Goal: Task Accomplishment & Management: Complete application form

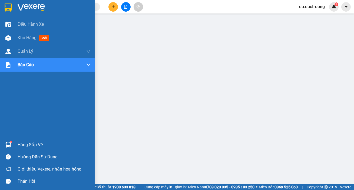
click at [10, 6] on img at bounding box center [8, 8] width 7 height 8
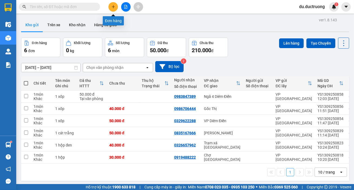
click at [112, 4] on button at bounding box center [112, 6] width 9 height 9
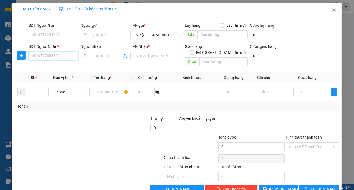
click at [58, 57] on input "SĐT Người Nhận *" at bounding box center [54, 56] width 50 height 9
type input "0987955186"
click at [163, 56] on input "search" at bounding box center [156, 56] width 40 height 8
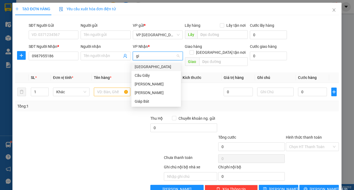
type input "gia"
click at [140, 91] on div "[PERSON_NAME]" at bounding box center [156, 93] width 43 height 6
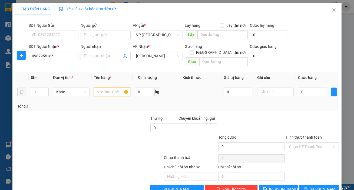
click at [97, 88] on input "text" at bounding box center [112, 92] width 37 height 9
type input "1 [PERSON_NAME]"
click at [317, 88] on input "0" at bounding box center [312, 92] width 29 height 9
type input "004"
type input "4"
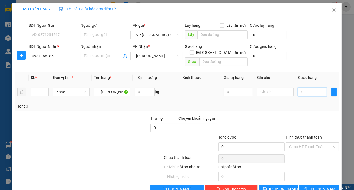
type input "4"
type input "0.040"
type input "40"
click at [314, 185] on button "[PERSON_NAME] và In" at bounding box center [318, 189] width 39 height 9
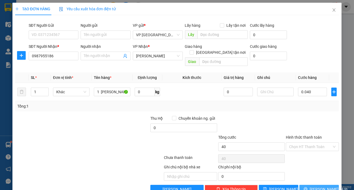
type input "40.000"
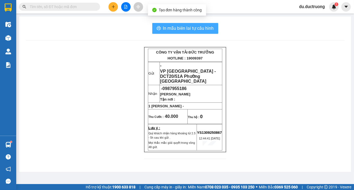
drag, startPoint x: 194, startPoint y: 27, endPoint x: 219, endPoint y: 53, distance: 36.1
click at [194, 27] on span "In mẫu biên lai tự cấu hình" at bounding box center [188, 28] width 51 height 7
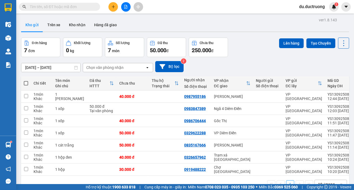
click at [110, 5] on button at bounding box center [112, 6] width 9 height 9
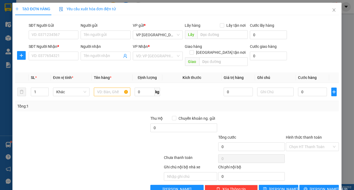
click at [60, 61] on div "SĐT Người Nhận * VD: 0377654321" at bounding box center [54, 53] width 50 height 19
click at [60, 56] on input "SĐT Người Nhận *" at bounding box center [54, 56] width 50 height 9
type input "0963254"
click at [333, 11] on icon "close" at bounding box center [334, 9] width 3 height 3
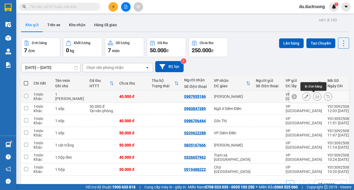
click at [316, 98] on button at bounding box center [317, 96] width 8 height 9
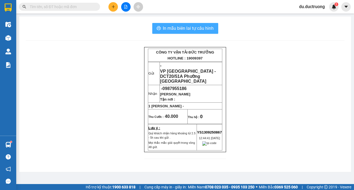
click at [197, 26] on span "In mẫu biên lai tự cấu hình" at bounding box center [188, 28] width 51 height 7
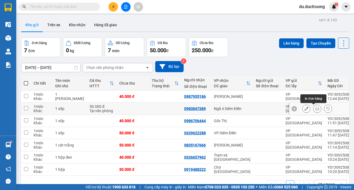
click at [315, 110] on icon at bounding box center [317, 109] width 4 height 4
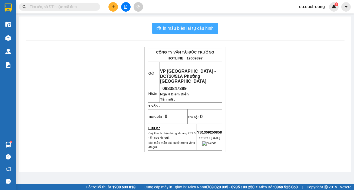
click at [186, 28] on span "In mẫu biên lai tự cấu hình" at bounding box center [188, 28] width 51 height 7
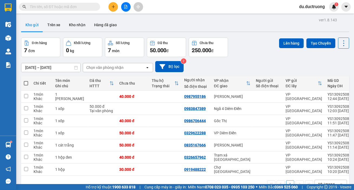
click at [28, 84] on span at bounding box center [26, 83] width 4 height 4
click at [26, 81] on input "checkbox" at bounding box center [26, 81] width 0 height 0
checkbox input "true"
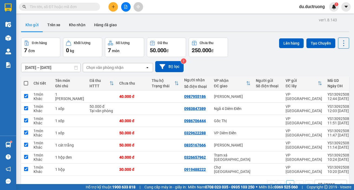
checkbox input "true"
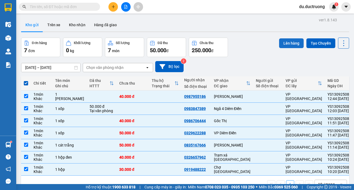
click at [284, 44] on button "Lên hàng" at bounding box center [291, 43] width 25 height 10
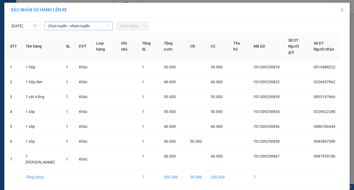
click at [84, 25] on span "Chọn tuyến - nhóm tuyến" at bounding box center [78, 26] width 61 height 8
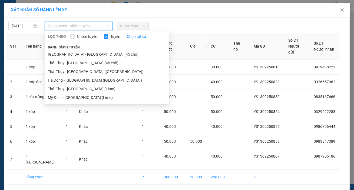
click at [72, 49] on span "Danh sách tuyến" at bounding box center [64, 47] width 39 height 5
click at [78, 55] on li "[GEOGRAPHIC_DATA] - [GEOGRAPHIC_DATA] (45 chỗ)" at bounding box center [107, 54] width 124 height 9
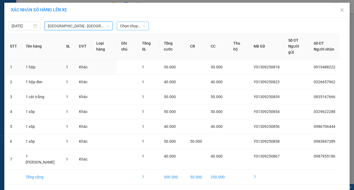
click at [124, 26] on span "Chọn chuyến" at bounding box center [132, 26] width 25 height 8
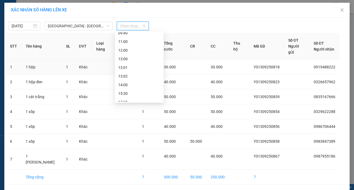
scroll to position [49, 0]
click at [131, 48] on div "12:00" at bounding box center [139, 49] width 42 height 6
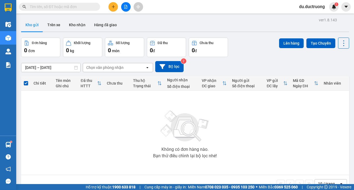
click at [113, 8] on icon "plus" at bounding box center [113, 7] width 4 height 4
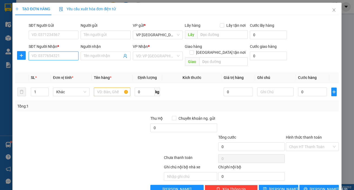
click at [77, 58] on input "SĐT Người Nhận *" at bounding box center [54, 56] width 50 height 9
click at [47, 65] on div "0354441164" at bounding box center [53, 67] width 43 height 6
type input "0354441164"
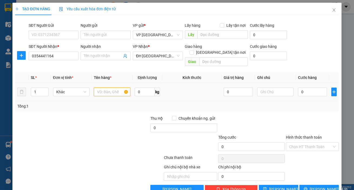
click at [113, 88] on input "text" at bounding box center [112, 92] width 37 height 9
type input "2 kiện"
click at [300, 88] on input "0" at bounding box center [312, 92] width 29 height 9
type input "001"
type input "1"
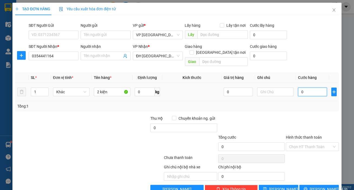
type input "1"
type input "0.011"
type input "11"
type input "00.110"
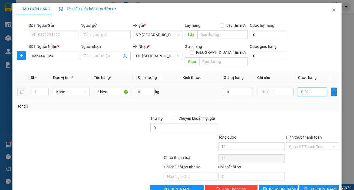
type input "110"
type input "110.000"
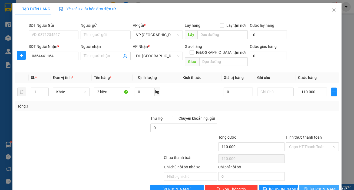
click at [321, 186] on span "[PERSON_NAME] và In" at bounding box center [329, 189] width 38 height 6
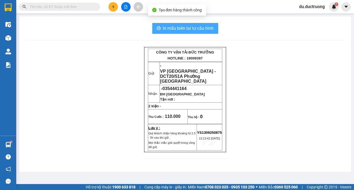
click at [184, 29] on span "In mẫu biên lai tự cấu hình" at bounding box center [188, 28] width 51 height 7
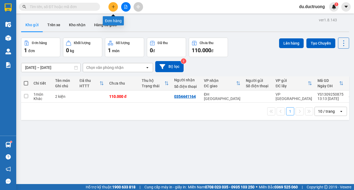
click at [112, 7] on icon "plus" at bounding box center [113, 7] width 4 height 4
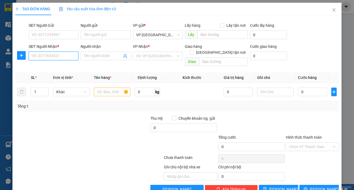
click at [63, 54] on input "SĐT Người Nhận *" at bounding box center [54, 56] width 50 height 9
click at [59, 65] on div "0975894988" at bounding box center [53, 67] width 43 height 6
type input "0975894988"
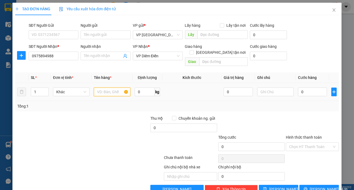
click at [107, 88] on input "text" at bounding box center [112, 92] width 37 height 9
type input "1 hộp"
click at [307, 88] on input "0" at bounding box center [312, 92] width 29 height 9
type input "003"
type input "3"
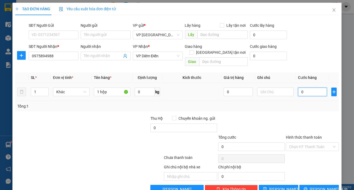
type input "3"
type input "0.030"
type input "30"
type input "30.000"
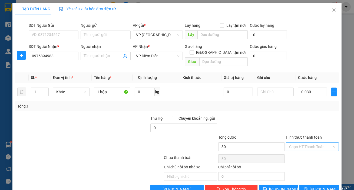
type input "30.000"
click at [312, 143] on input "Hình thức thanh toán" at bounding box center [310, 147] width 43 height 8
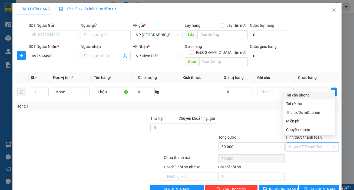
click at [307, 95] on div "Tại văn phòng" at bounding box center [309, 95] width 46 height 6
type input "0"
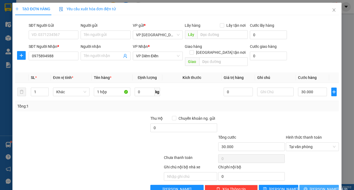
click at [315, 186] on span "[PERSON_NAME] và In" at bounding box center [329, 189] width 38 height 6
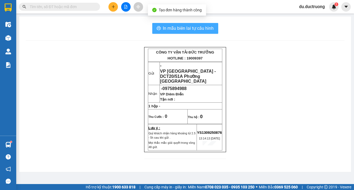
click at [182, 27] on span "In mẫu biên lai tự cấu hình" at bounding box center [188, 28] width 51 height 7
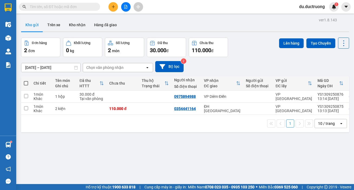
drag, startPoint x: 65, startPoint y: 187, endPoint x: 114, endPoint y: 9, distance: 184.3
click at [114, 9] on button at bounding box center [112, 6] width 9 height 9
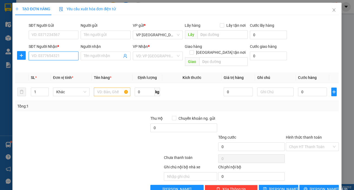
click at [54, 59] on input "SĐT Người Nhận *" at bounding box center [54, 56] width 50 height 9
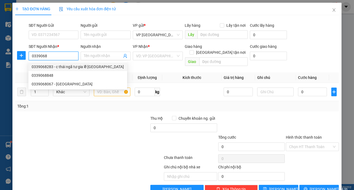
click at [55, 68] on div "0339068283 - c thái ngã tư gia lễ [GEOGRAPHIC_DATA]" at bounding box center [78, 67] width 92 height 6
type input "0339068283"
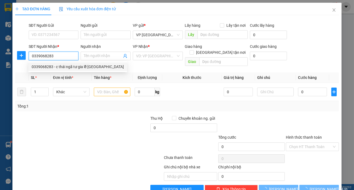
type input "c thái ngã tư gia lễ [GEOGRAPHIC_DATA]"
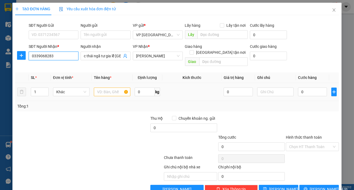
type input "0339068283"
click at [105, 88] on input "text" at bounding box center [112, 92] width 37 height 9
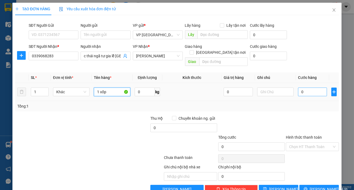
type input "1 xốp"
click at [304, 88] on input "0" at bounding box center [312, 92] width 29 height 9
type input "005"
type input "5"
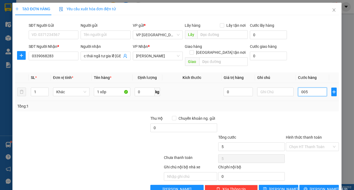
type input "0.050"
type input "50"
click at [313, 143] on input "Hình thức thanh toán" at bounding box center [310, 147] width 43 height 8
type input "50.000"
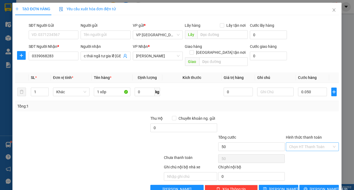
type input "50.000"
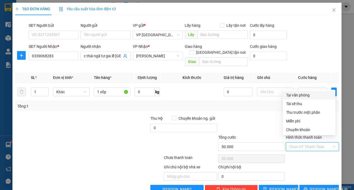
drag, startPoint x: 312, startPoint y: 94, endPoint x: 311, endPoint y: 104, distance: 10.6
click at [312, 94] on div "Tại văn phòng" at bounding box center [309, 95] width 46 height 6
type input "0"
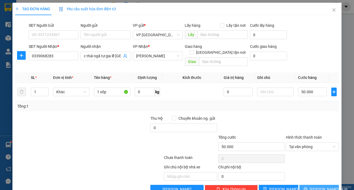
click at [314, 185] on button "[PERSON_NAME] và In" at bounding box center [318, 189] width 39 height 9
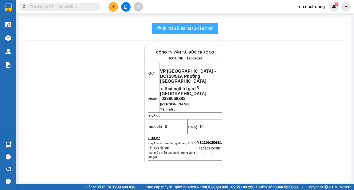
click at [204, 29] on span "In mẫu biên lai tự cấu hình" at bounding box center [188, 28] width 51 height 7
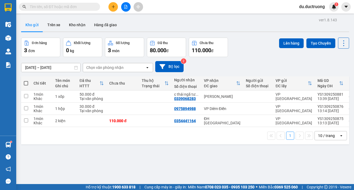
scroll to position [0, 25]
